Goal: Find specific page/section: Find specific page/section

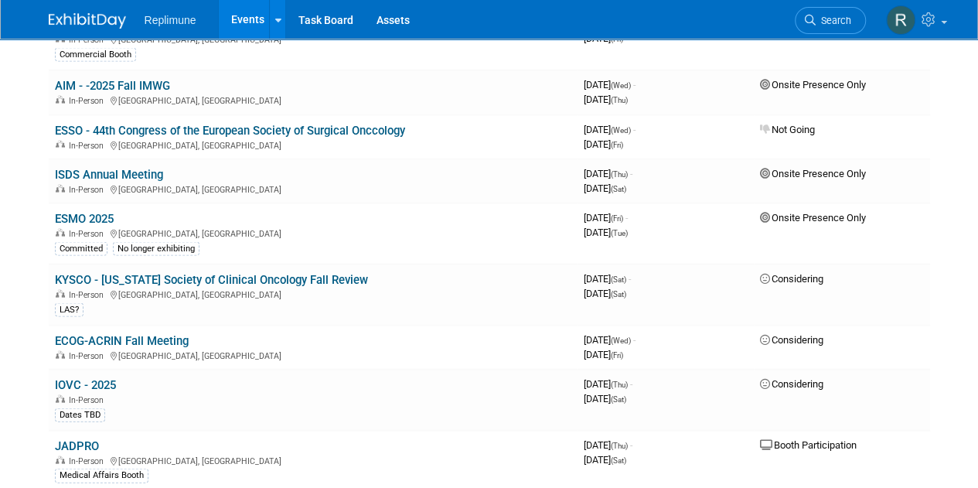
scroll to position [1556, 0]
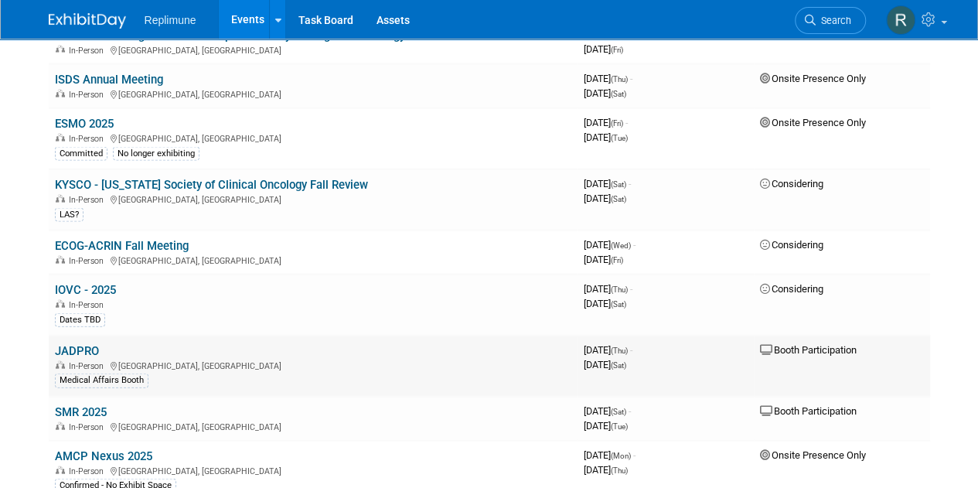
click at [89, 344] on link "JADPRO" at bounding box center [77, 351] width 44 height 14
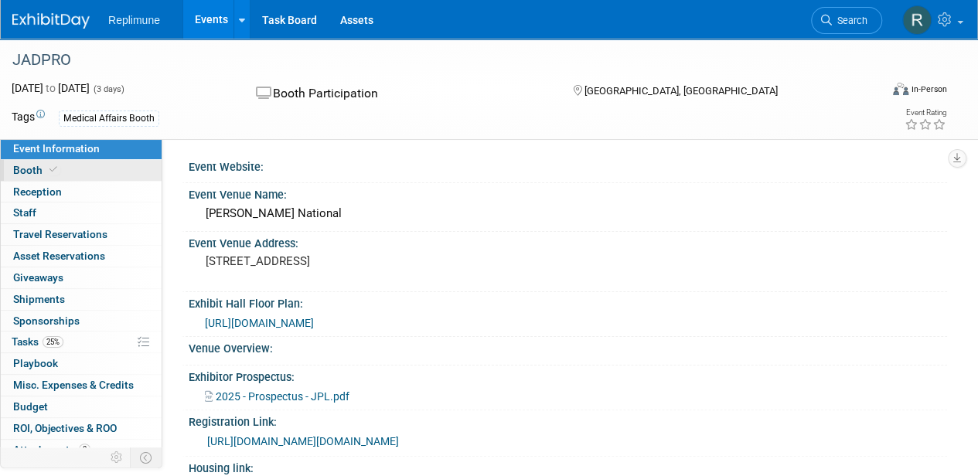
click at [46, 172] on span at bounding box center [53, 170] width 14 height 12
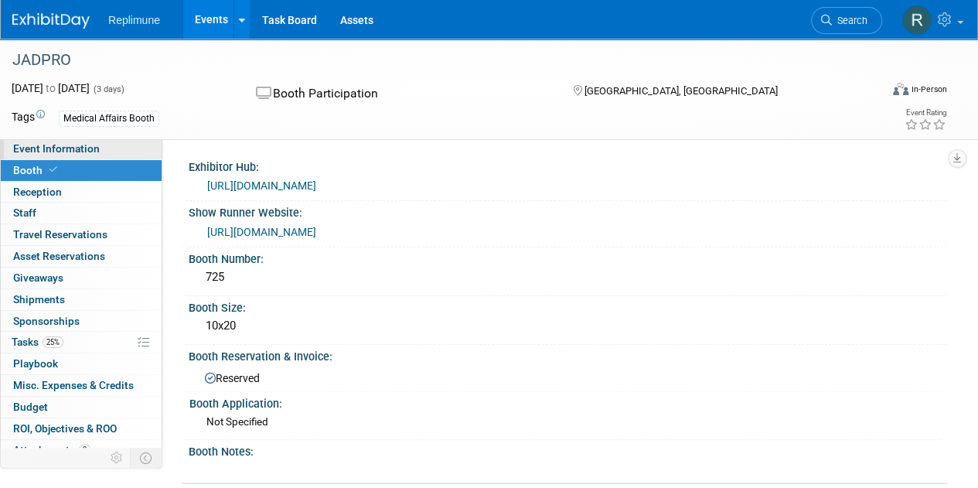
click at [82, 148] on span "Event Information" at bounding box center [56, 148] width 87 height 12
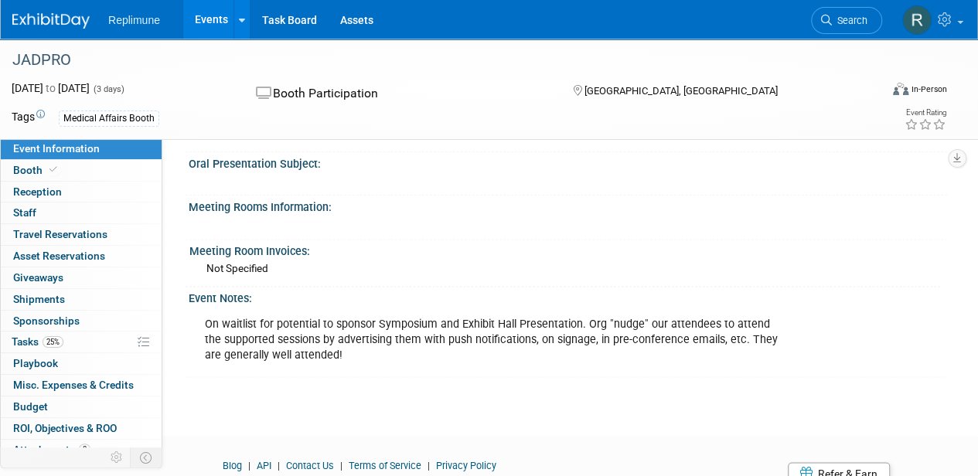
scroll to position [31, 0]
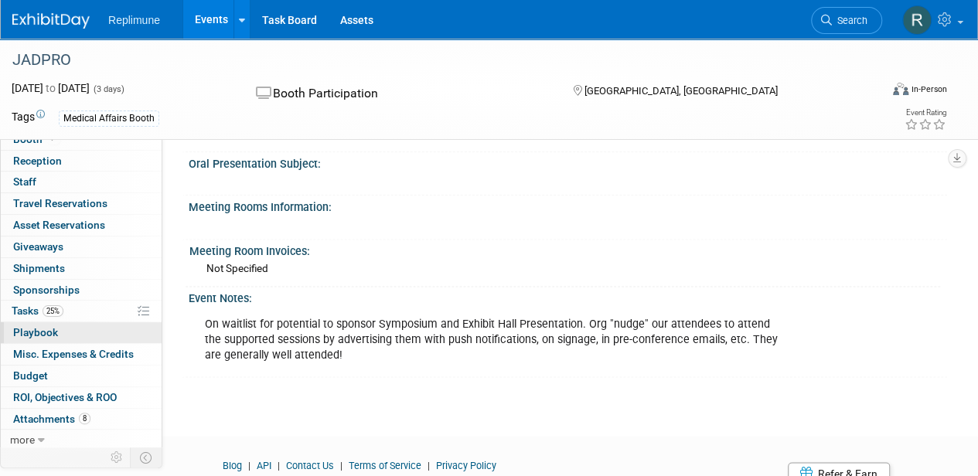
click at [48, 326] on span "Playbook 0" at bounding box center [35, 332] width 45 height 12
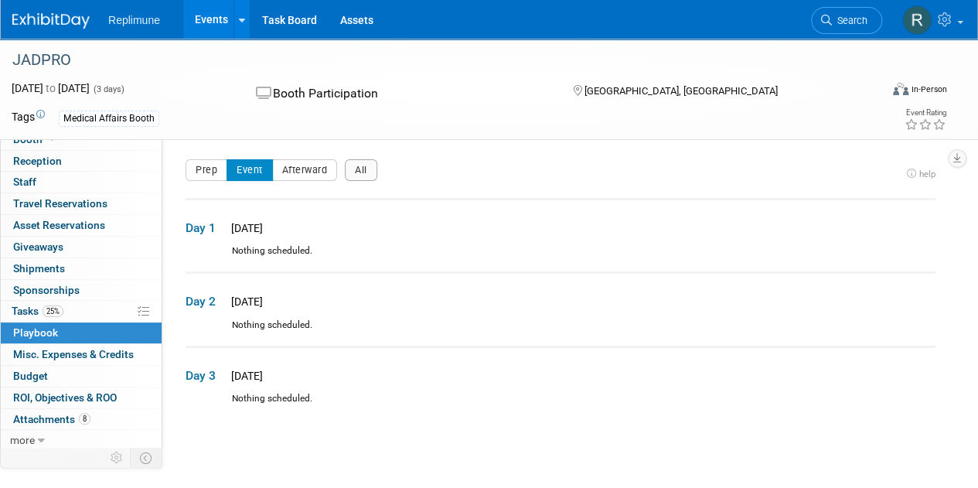
scroll to position [0, 0]
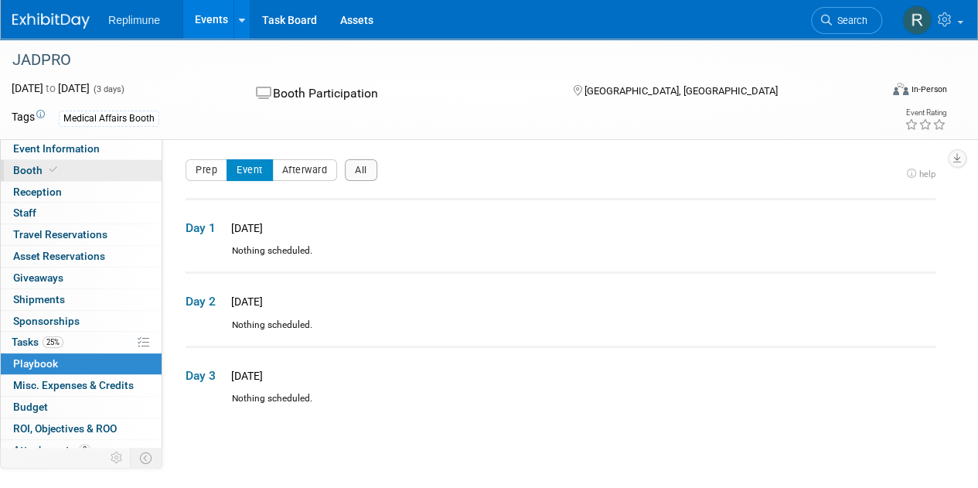
click at [61, 164] on link "Booth" at bounding box center [81, 170] width 161 height 21
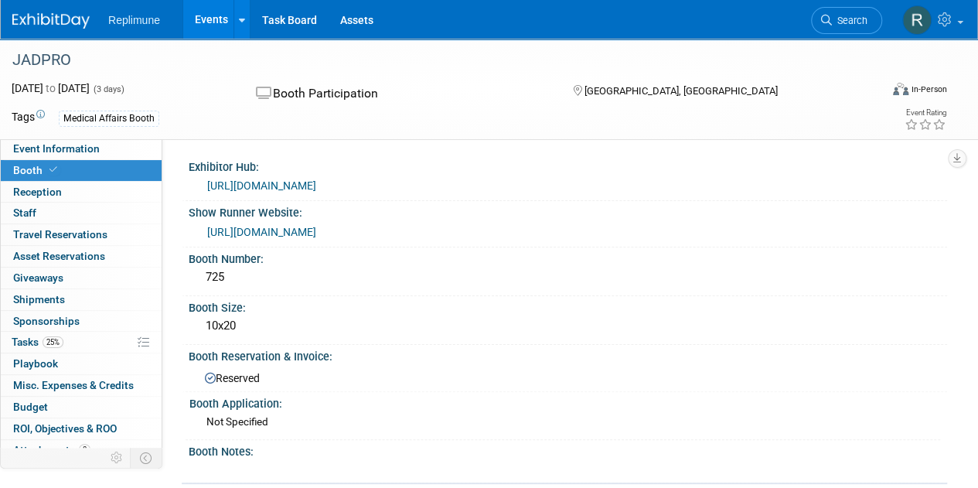
click at [316, 185] on link "https://www.conferenceharvester.com/harvester2expw/login.asp?EventKey=ANWWFYTA" at bounding box center [261, 185] width 109 height 12
